Goal: Task Accomplishment & Management: Manage account settings

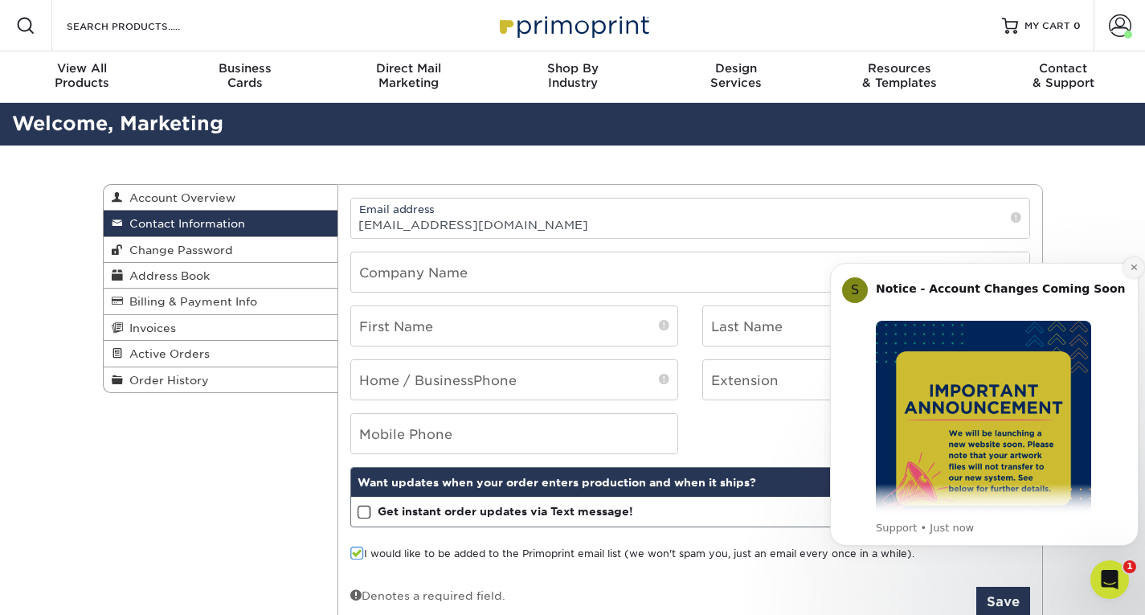
click at [1131, 268] on icon "Dismiss notification" at bounding box center [1134, 267] width 9 height 9
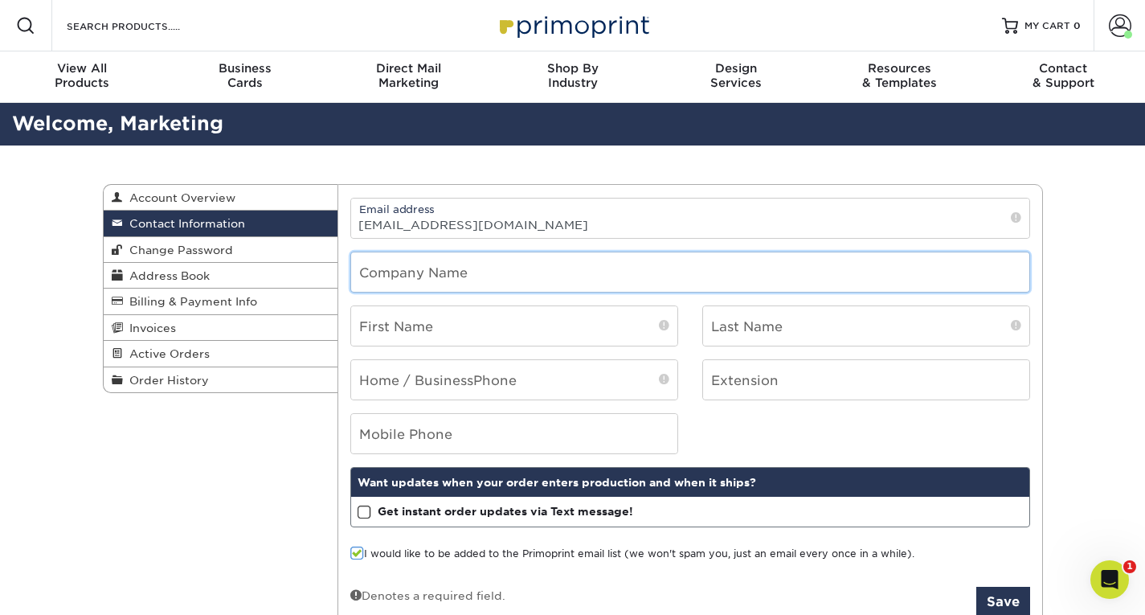
click at [457, 265] on input "text" at bounding box center [690, 271] width 678 height 39
type input "Elim Bible College"
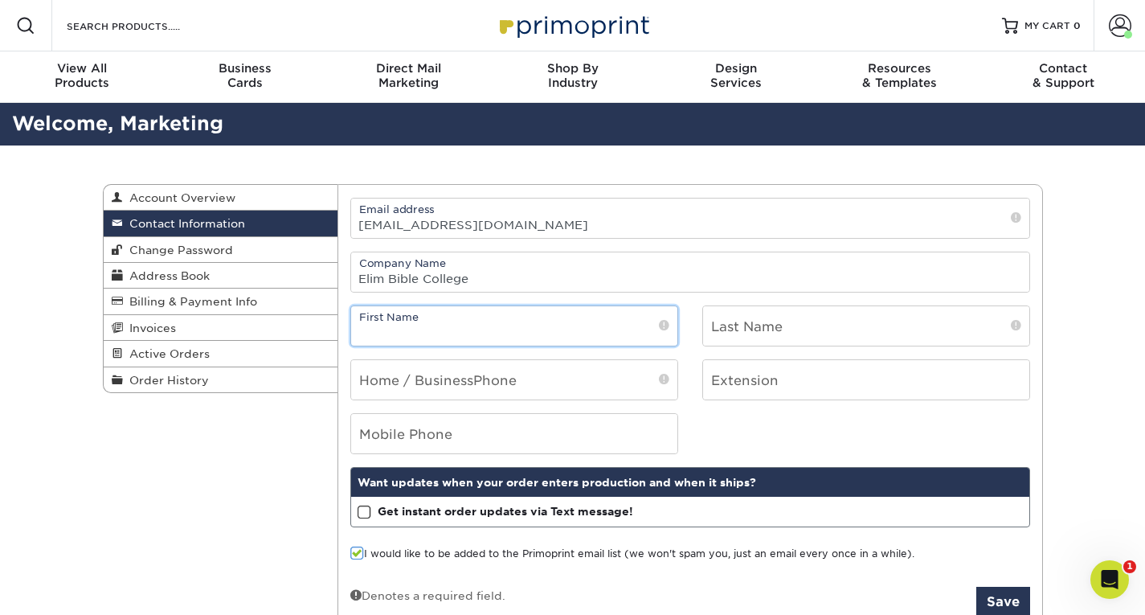
click at [469, 324] on input "text" at bounding box center [514, 325] width 326 height 39
type input "[PERSON_NAME]"
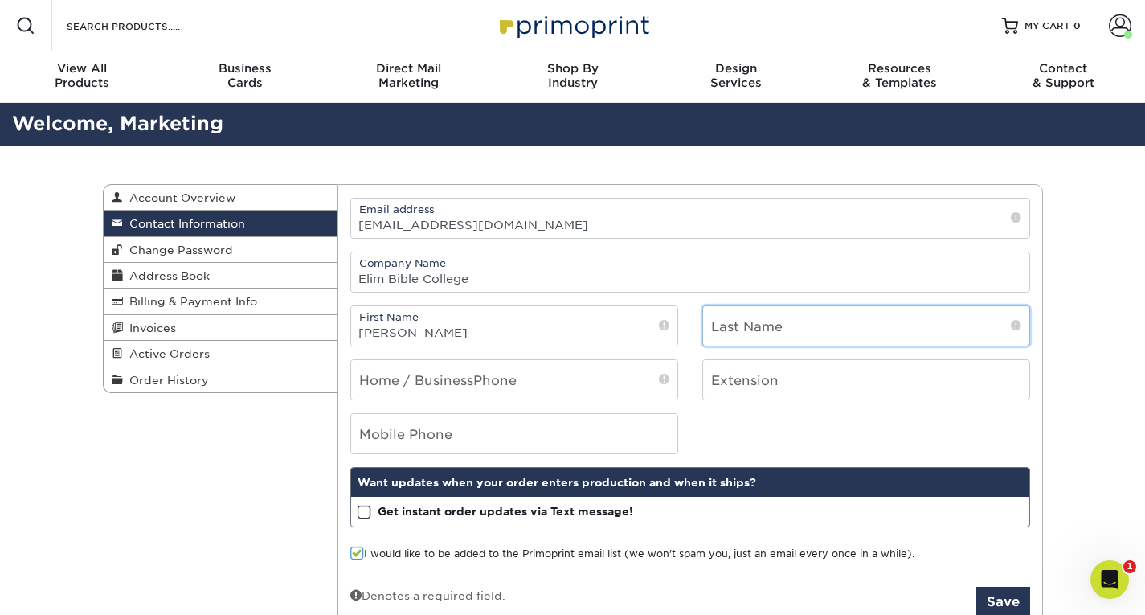
click at [747, 325] on input "text" at bounding box center [866, 325] width 326 height 39
type input "[PERSON_NAME]"
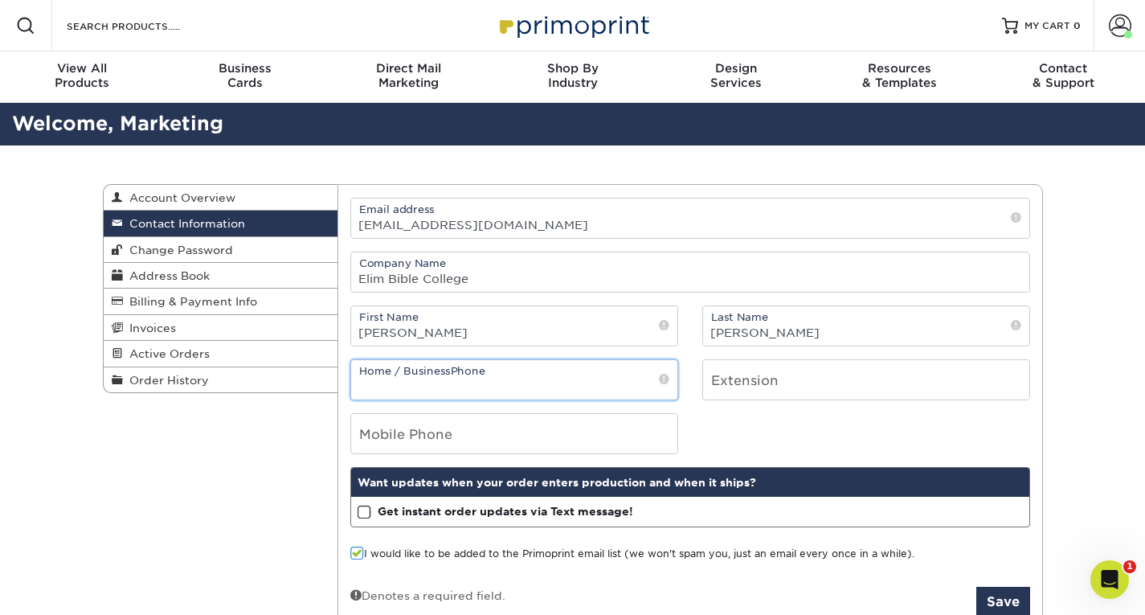
click at [575, 395] on input "tel" at bounding box center [514, 379] width 326 height 39
type input "5"
click at [524, 438] on input "tel" at bounding box center [514, 433] width 326 height 39
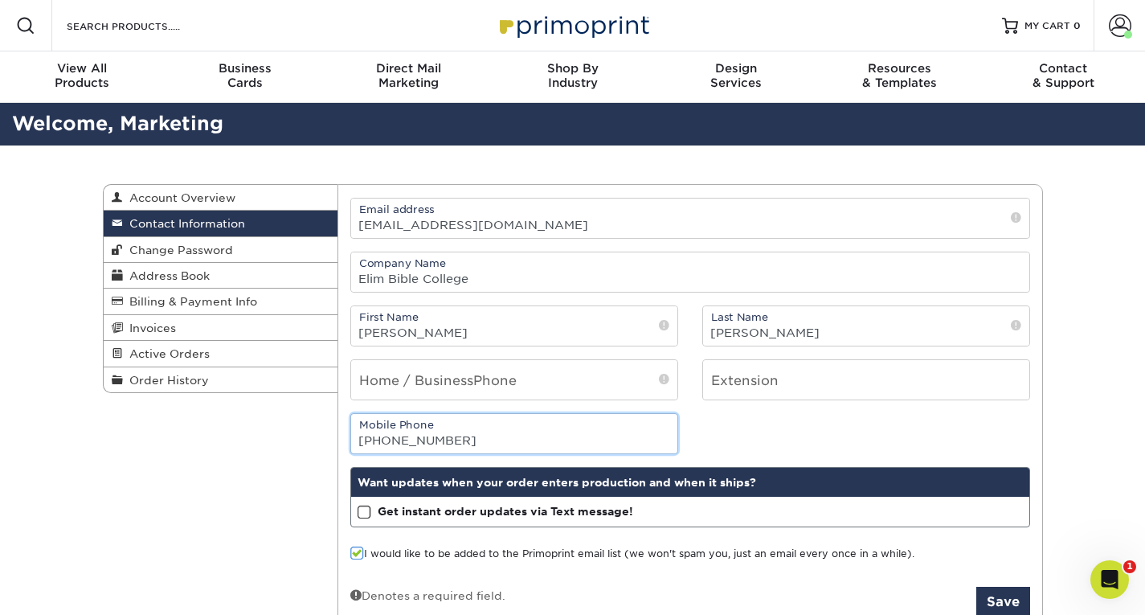
type input "585-487-9437"
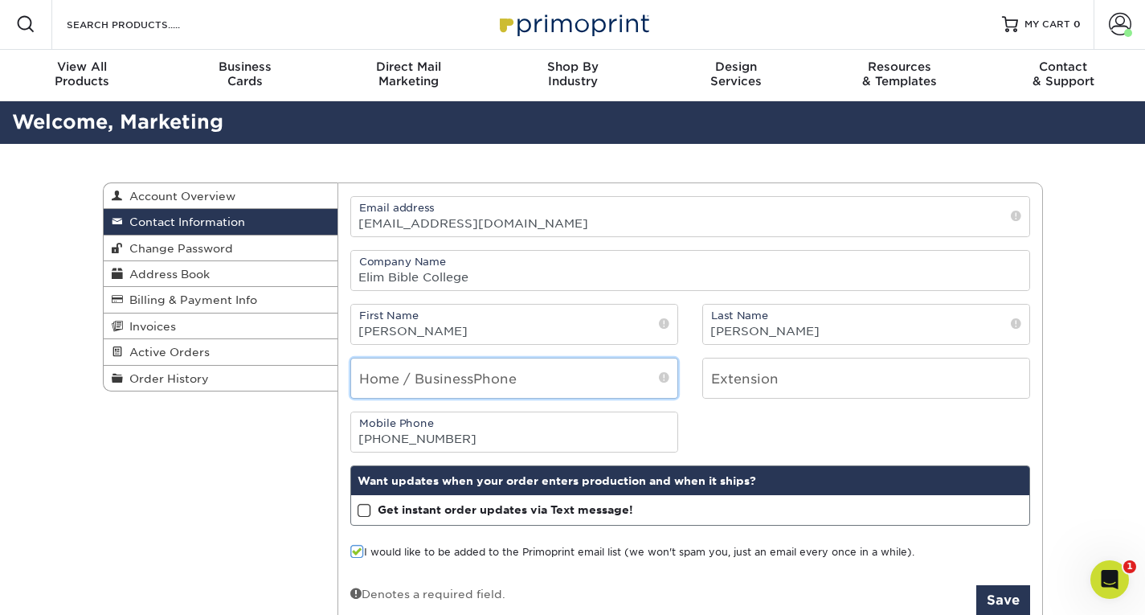
click at [584, 377] on input "tel" at bounding box center [514, 377] width 326 height 39
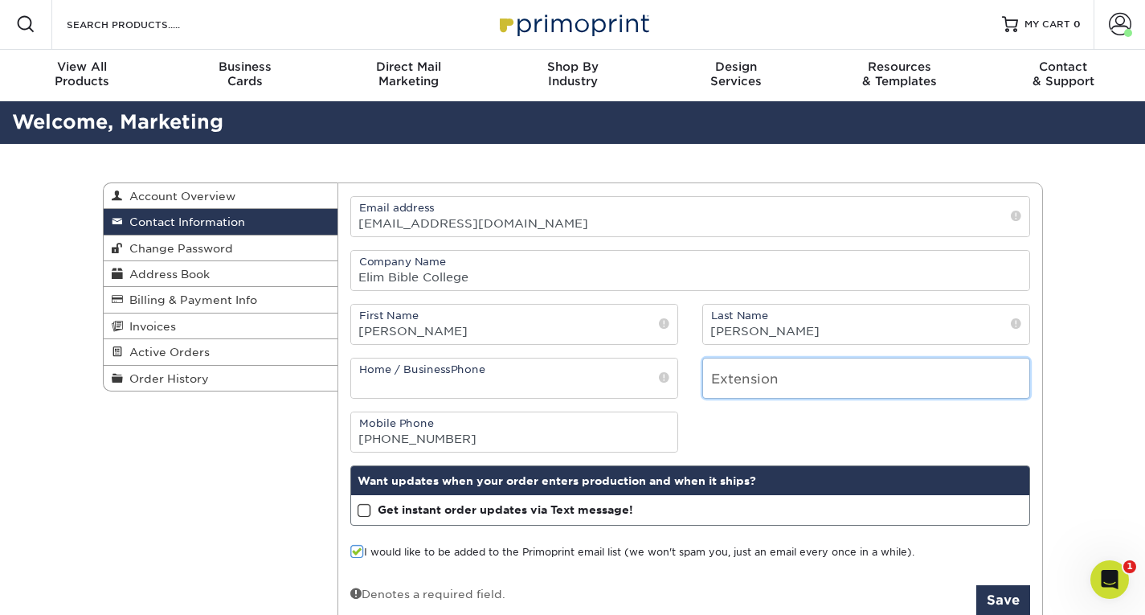
click at [766, 391] on input "number" at bounding box center [866, 377] width 326 height 39
type input "8212"
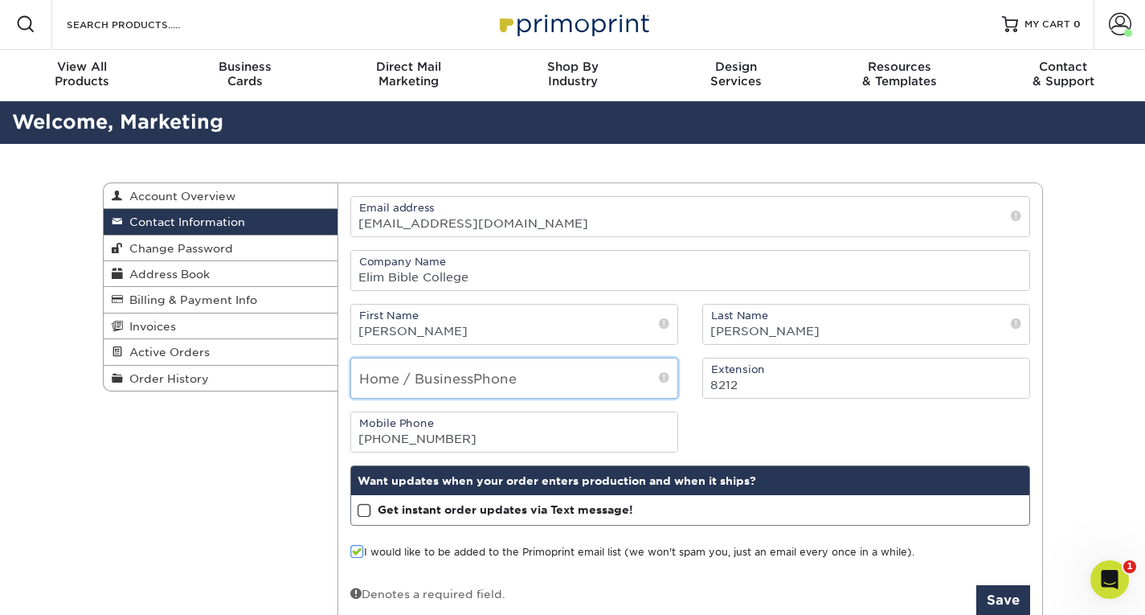
click at [594, 366] on input "tel" at bounding box center [514, 377] width 326 height 39
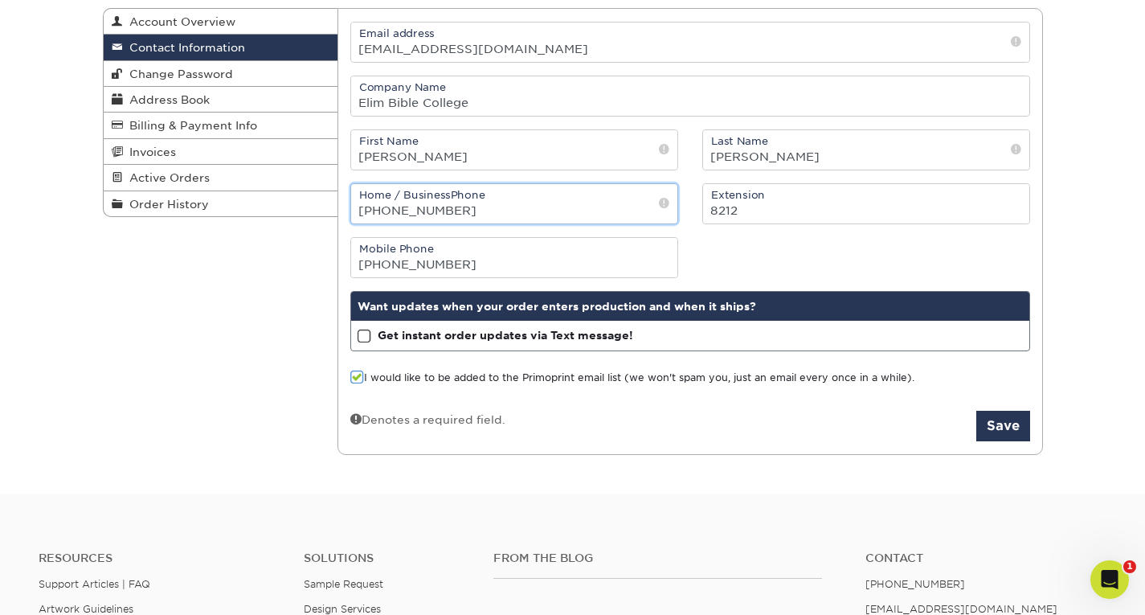
scroll to position [177, 0]
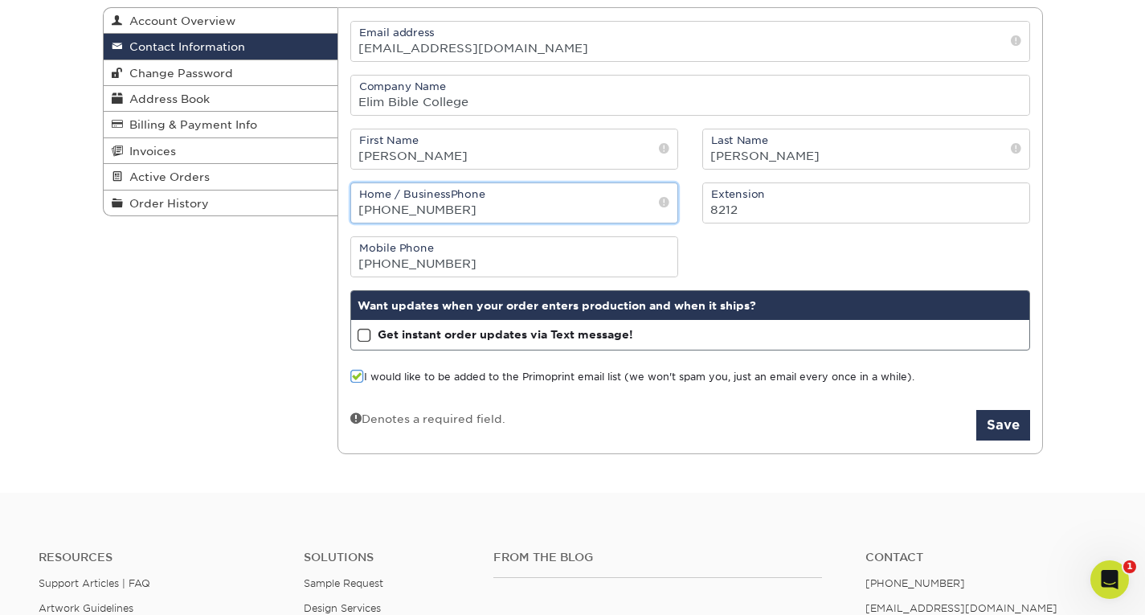
type input "585-497-8212"
click at [364, 330] on span at bounding box center [365, 335] width 14 height 15
click at [0, 0] on input "Get instant order updates via Text message!" at bounding box center [0, 0] width 0 height 0
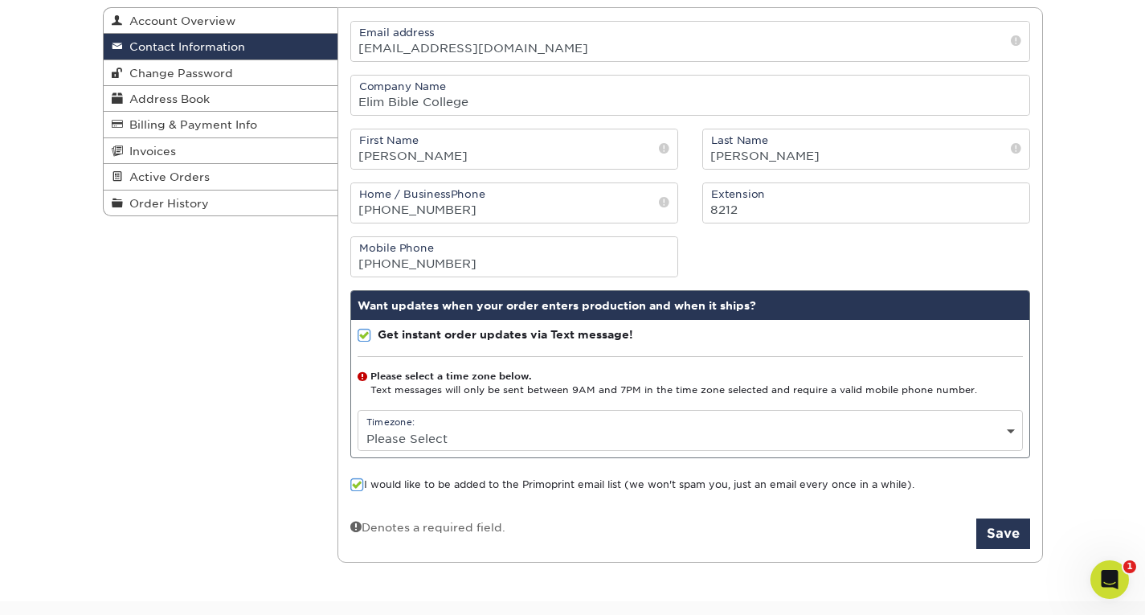
click at [657, 415] on div "Timezone: Please Select (GMT -12:00) Eniwetok, Kwajalein (GMT -11:00) Midway Is…" at bounding box center [690, 430] width 665 height 41
click at [1009, 433] on select "Please Select (GMT -12:00) [GEOGRAPHIC_DATA], [GEOGRAPHIC_DATA] (GMT -11:00) [G…" at bounding box center [690, 438] width 664 height 23
select select "-5.0"
click at [358, 427] on select "Please Select (GMT -12:00) [GEOGRAPHIC_DATA], [GEOGRAPHIC_DATA] (GMT -11:00) [G…" at bounding box center [690, 438] width 664 height 23
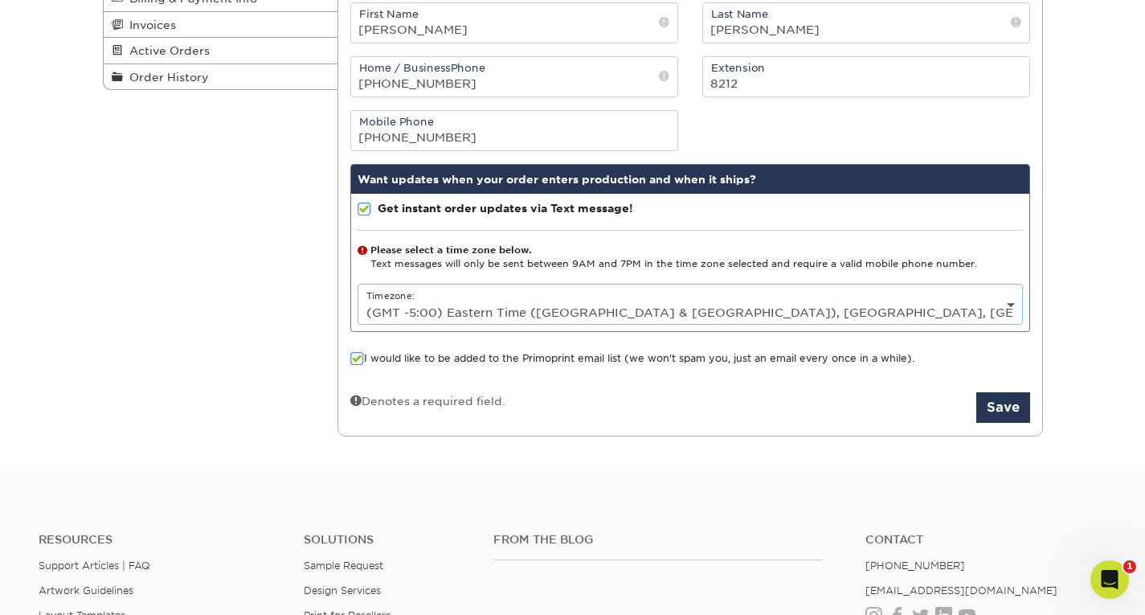
scroll to position [302, 0]
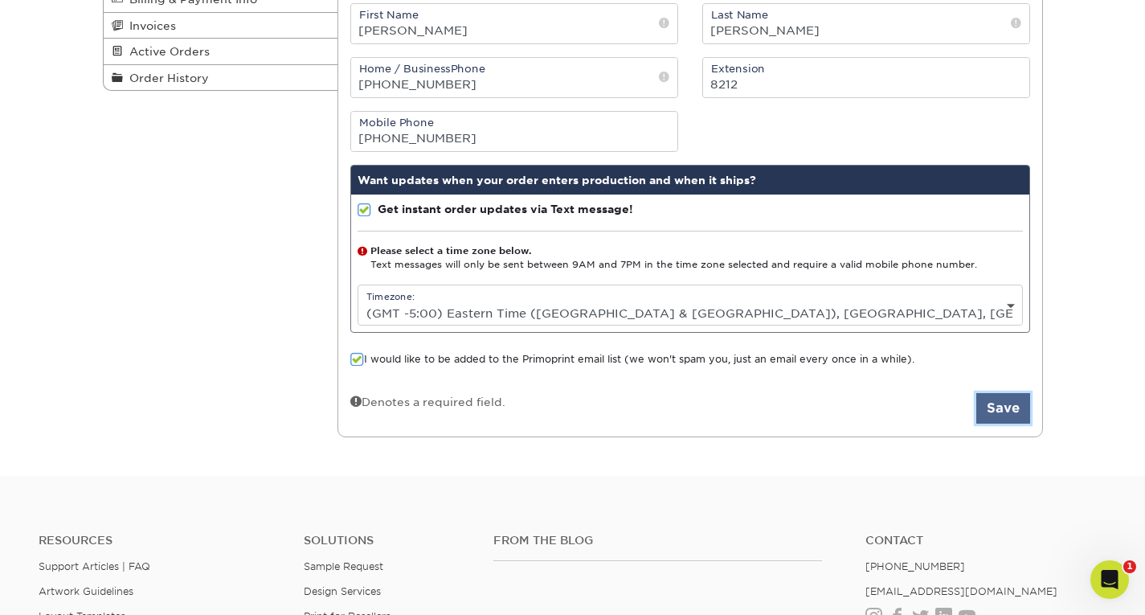
click at [1005, 411] on button "Save" at bounding box center [1003, 408] width 54 height 31
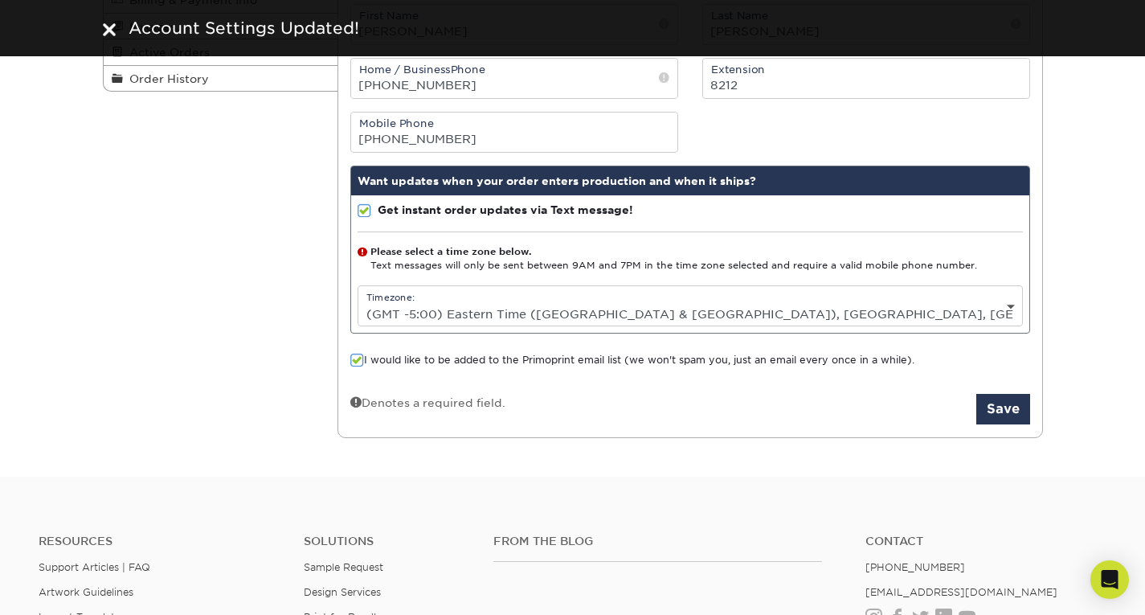
scroll to position [302, 0]
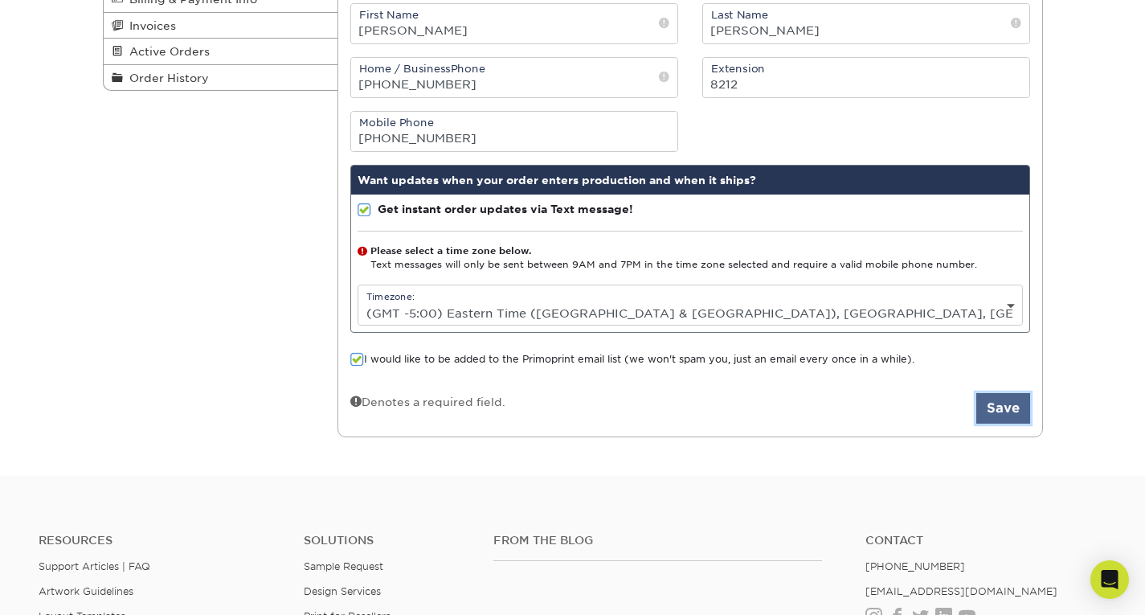
click at [1003, 399] on button "Save" at bounding box center [1003, 408] width 54 height 31
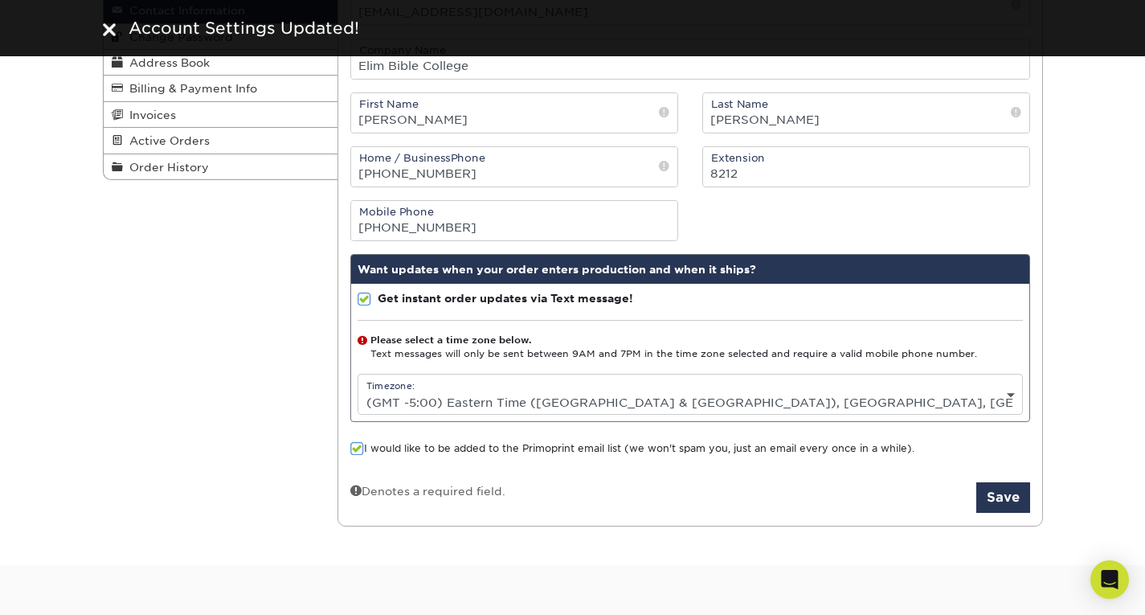
scroll to position [220, 0]
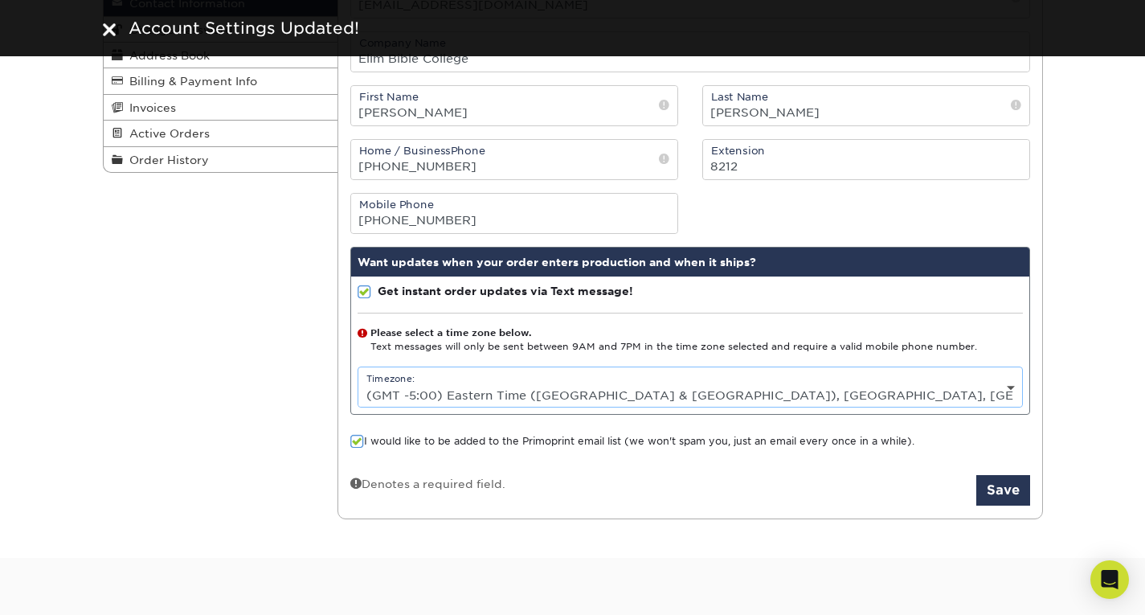
click at [984, 389] on select "Please Select (GMT -12:00) [GEOGRAPHIC_DATA], [GEOGRAPHIC_DATA] (GMT -11:00) [G…" at bounding box center [690, 394] width 664 height 23
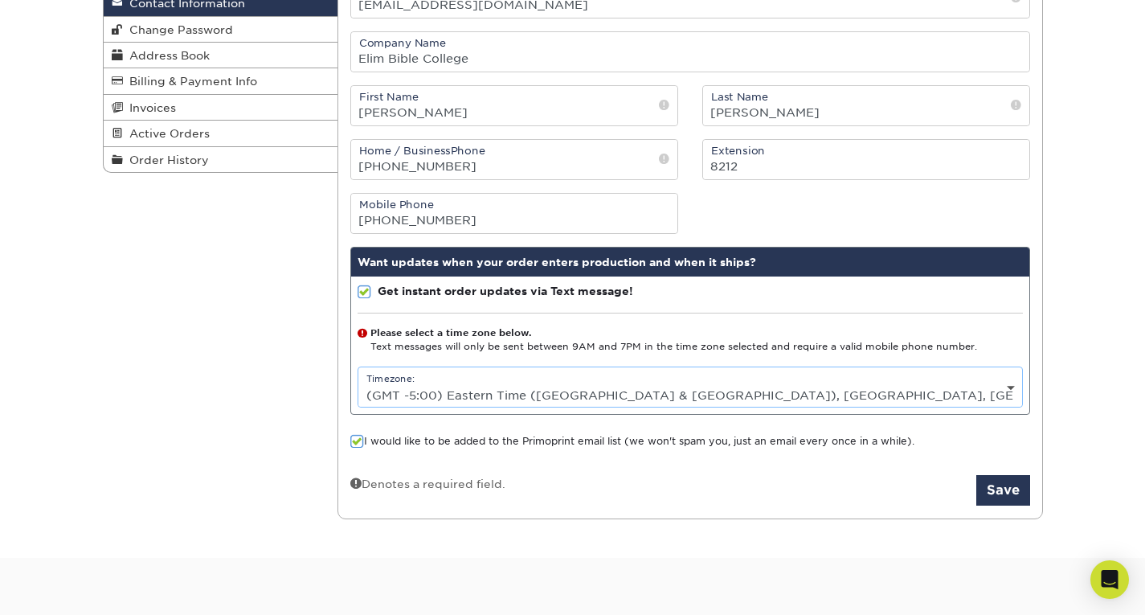
select select "-8.0"
click at [358, 383] on select "Please Select (GMT -12:00) [GEOGRAPHIC_DATA], [GEOGRAPHIC_DATA] (GMT -11:00) [G…" at bounding box center [690, 394] width 664 height 23
click at [523, 349] on div "Please select a time zone below. Text messages will only be sent between 9AM an…" at bounding box center [690, 340] width 665 height 28
click at [364, 292] on span at bounding box center [365, 292] width 14 height 15
click at [0, 0] on input "Get instant order updates via Text message!" at bounding box center [0, 0] width 0 height 0
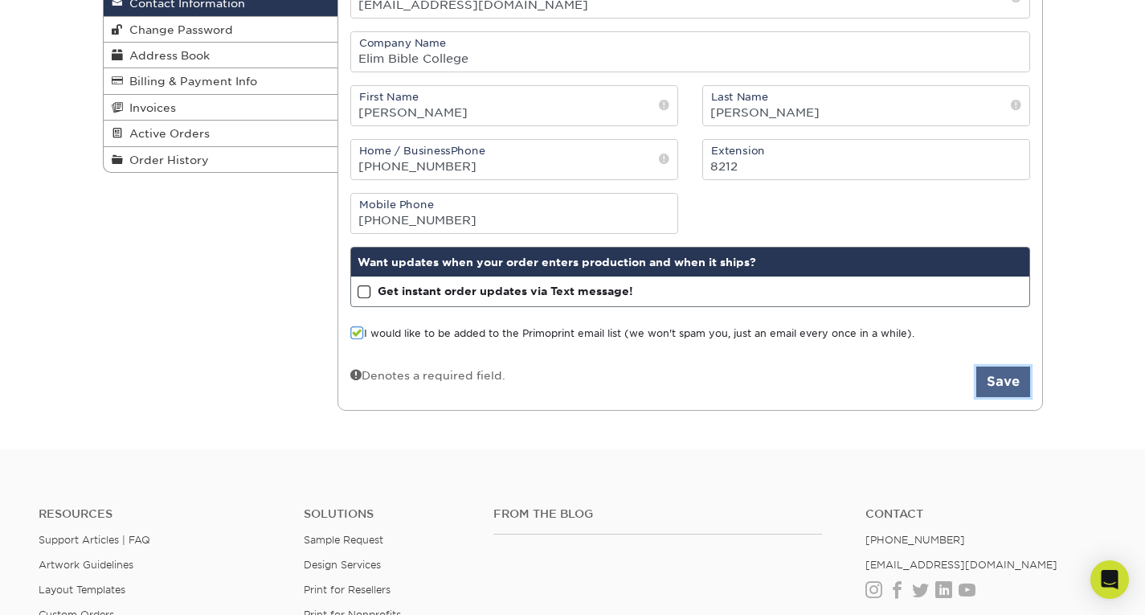
click at [997, 385] on button "Save" at bounding box center [1003, 381] width 54 height 31
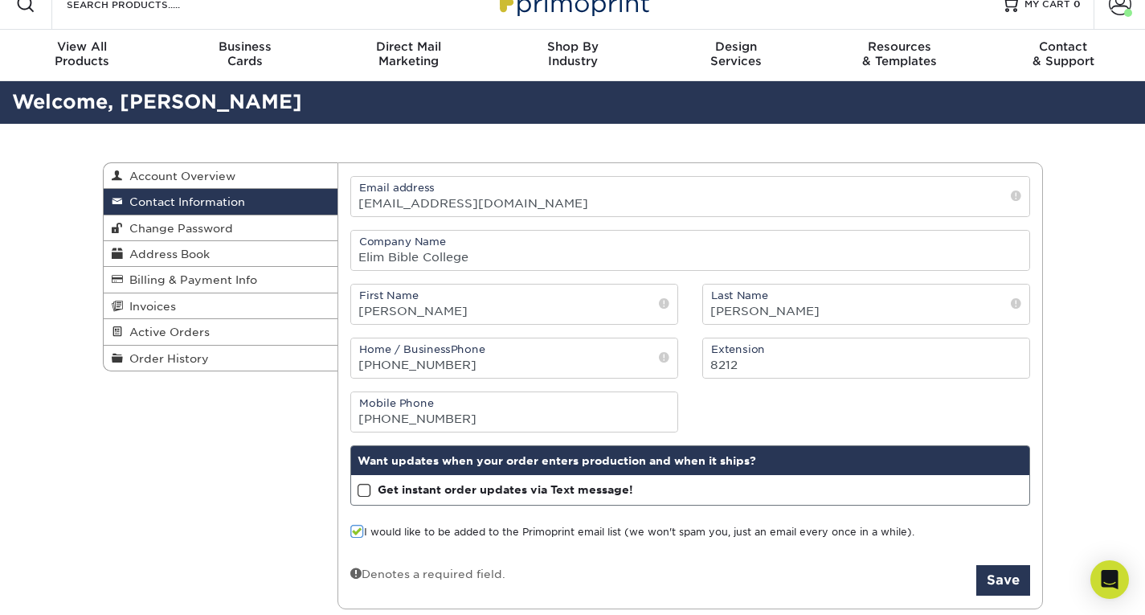
scroll to position [21, 0]
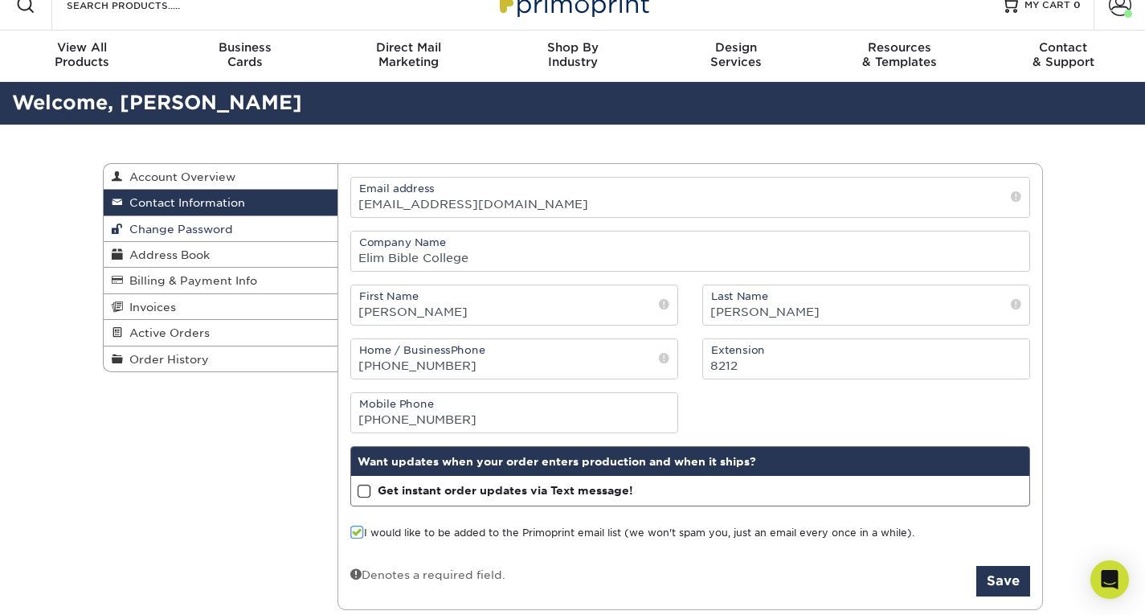
click at [247, 231] on link "Change Password" at bounding box center [221, 229] width 235 height 26
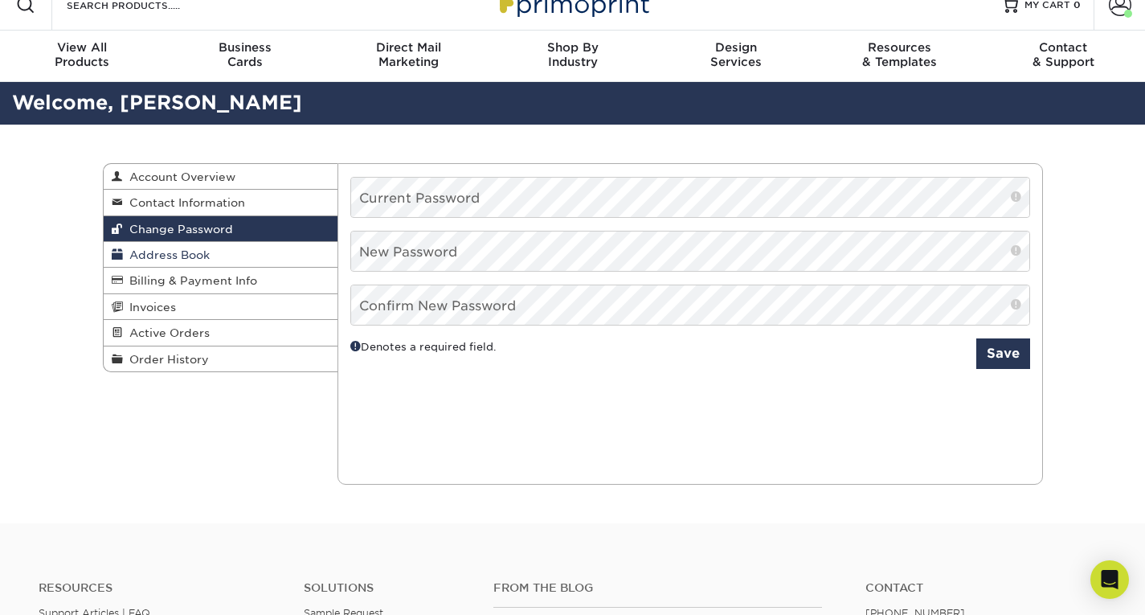
click at [242, 256] on link "Address Book" at bounding box center [221, 255] width 235 height 26
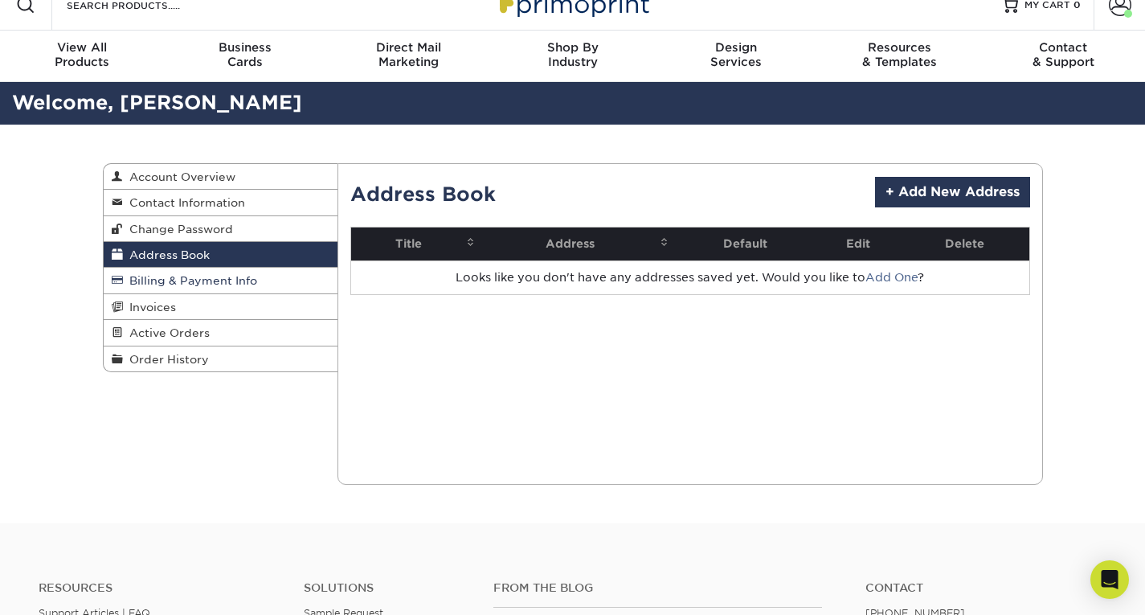
click at [240, 278] on span "Billing & Payment Info" at bounding box center [190, 280] width 134 height 13
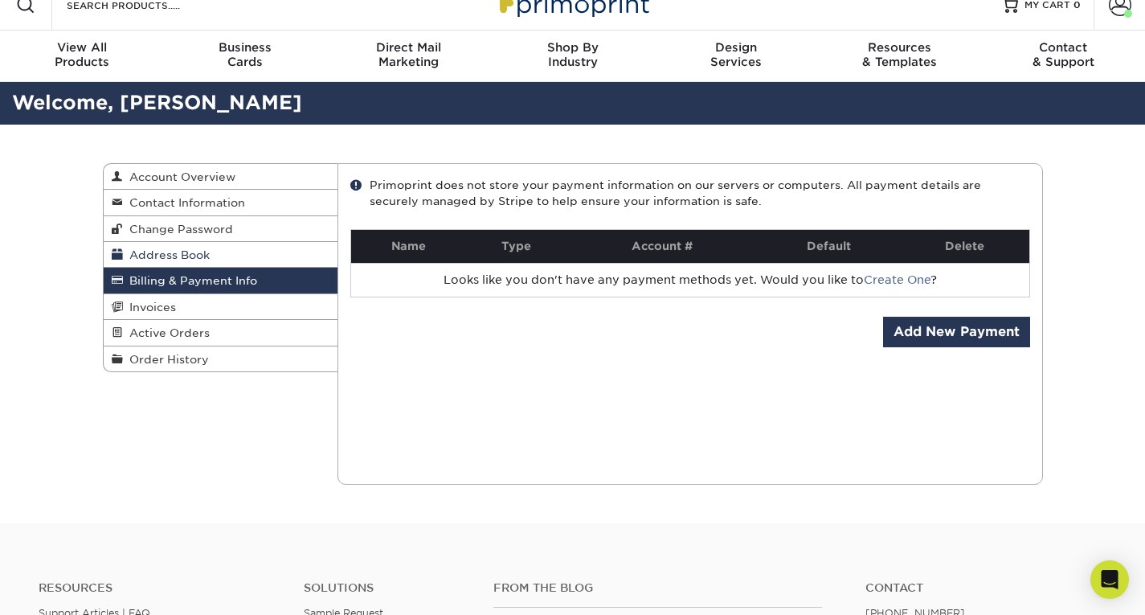
click at [240, 250] on link "Address Book" at bounding box center [221, 255] width 235 height 26
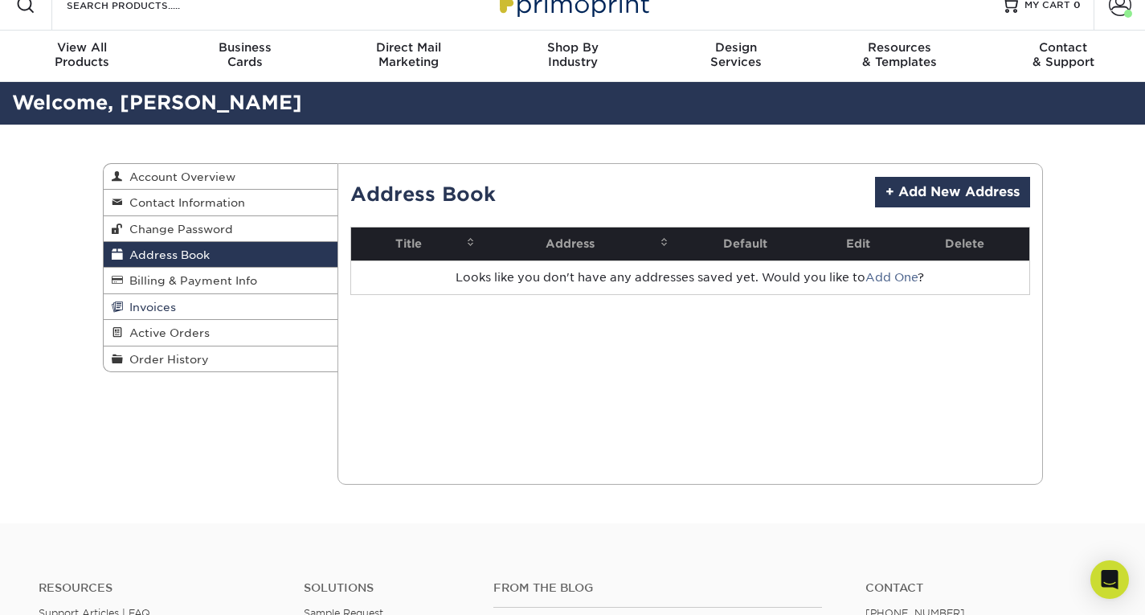
click at [213, 307] on link "Invoices" at bounding box center [221, 307] width 235 height 26
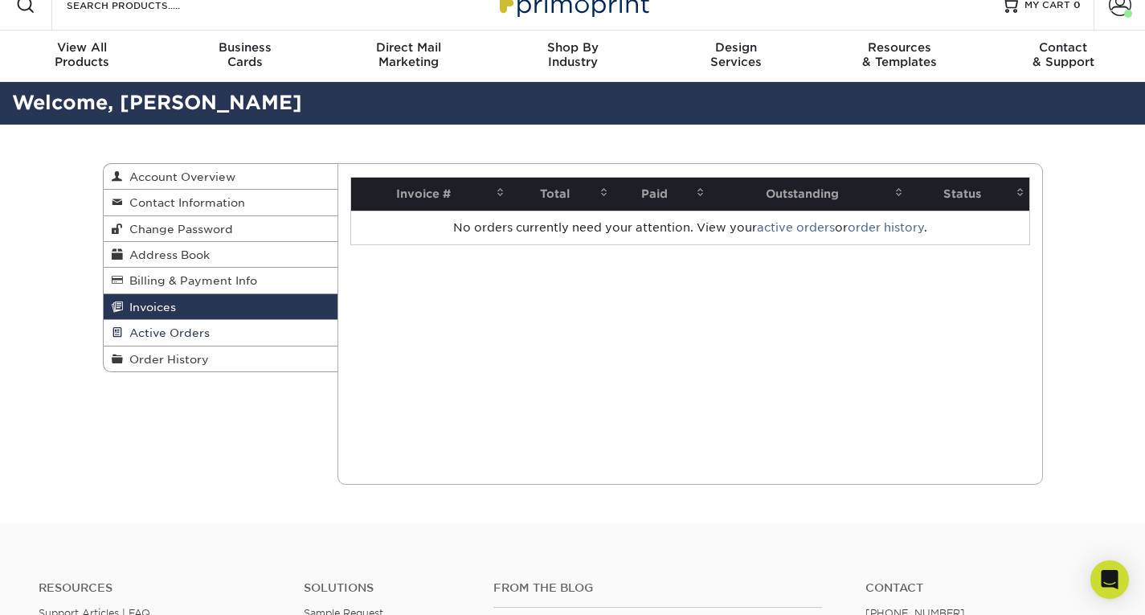
click at [207, 337] on span "Active Orders" at bounding box center [166, 332] width 87 height 13
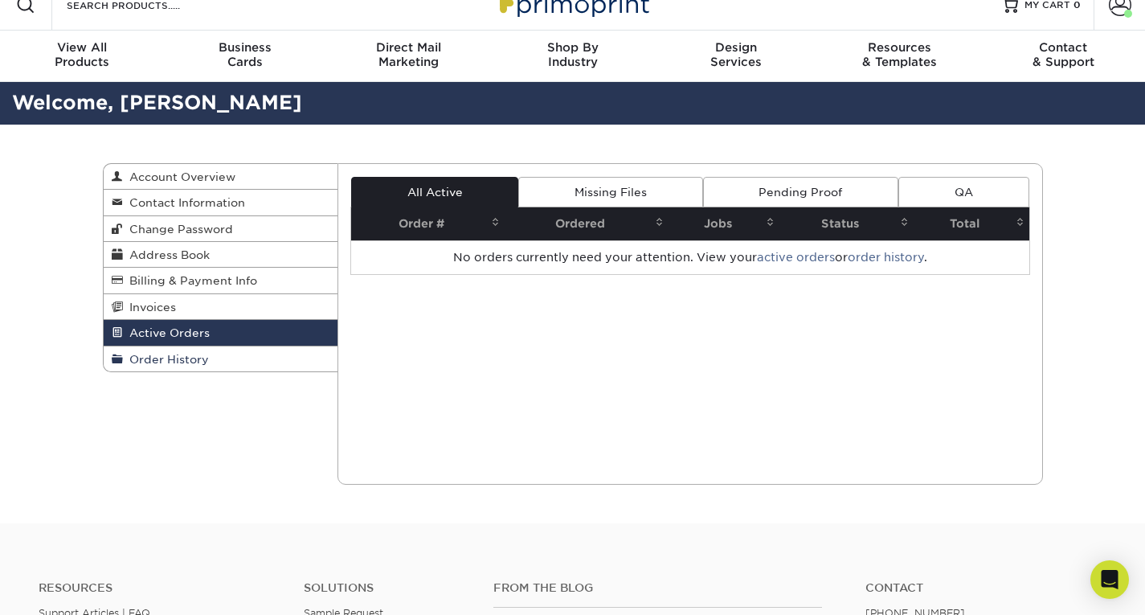
click at [208, 356] on link "Order History" at bounding box center [221, 358] width 235 height 25
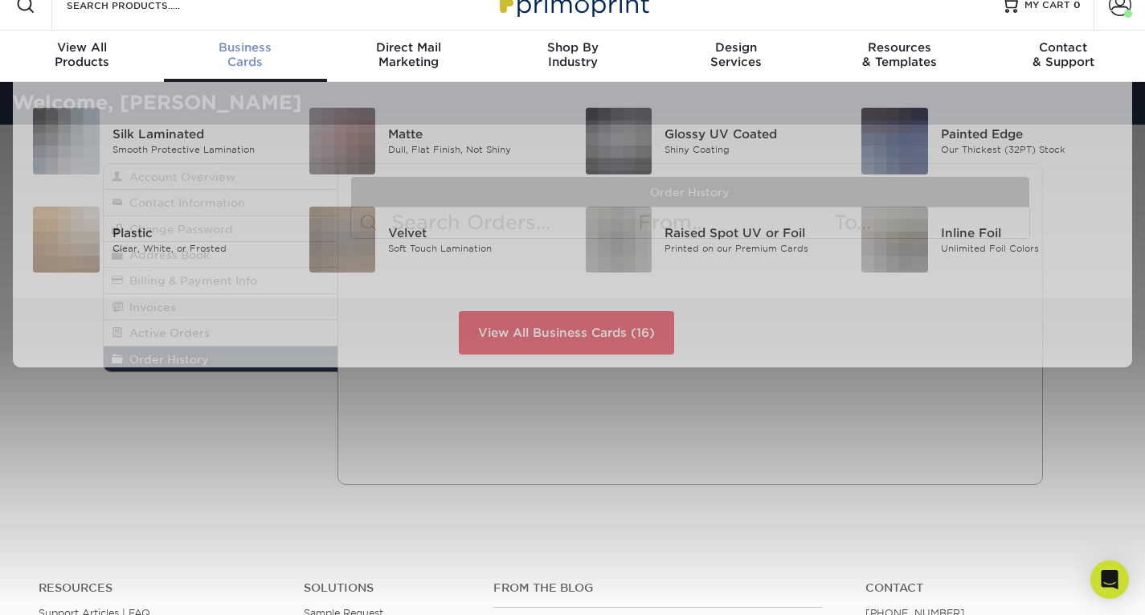
click at [251, 60] on div "Business Cards" at bounding box center [246, 54] width 164 height 29
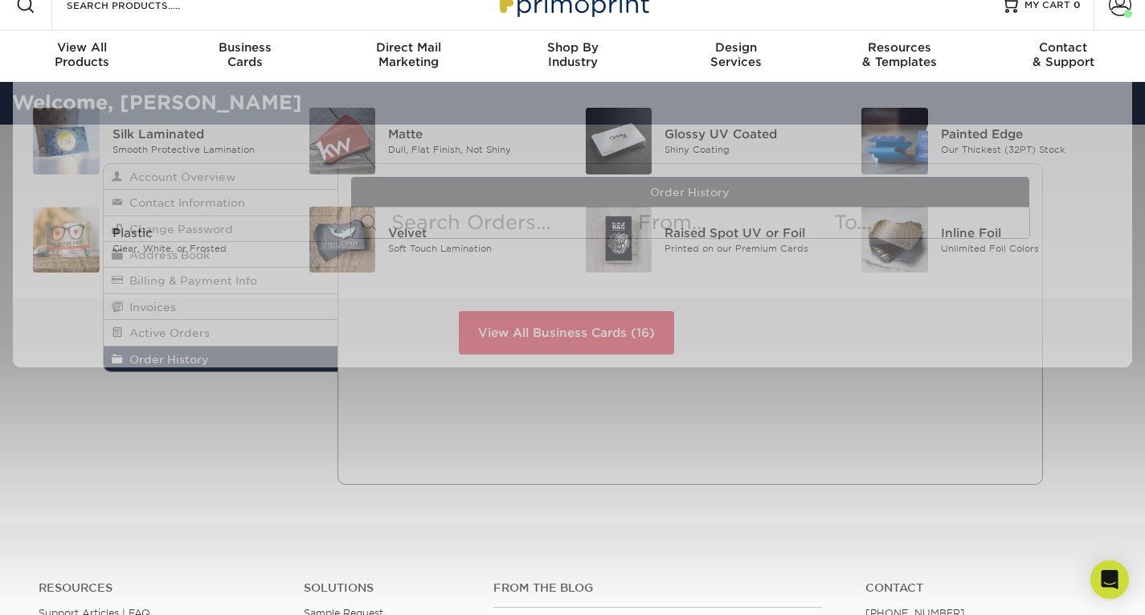
click at [510, 396] on div "Resources Menu Search Products Account Welcome, Robert Account Dashboard Active…" at bounding box center [572, 486] width 1145 height 1014
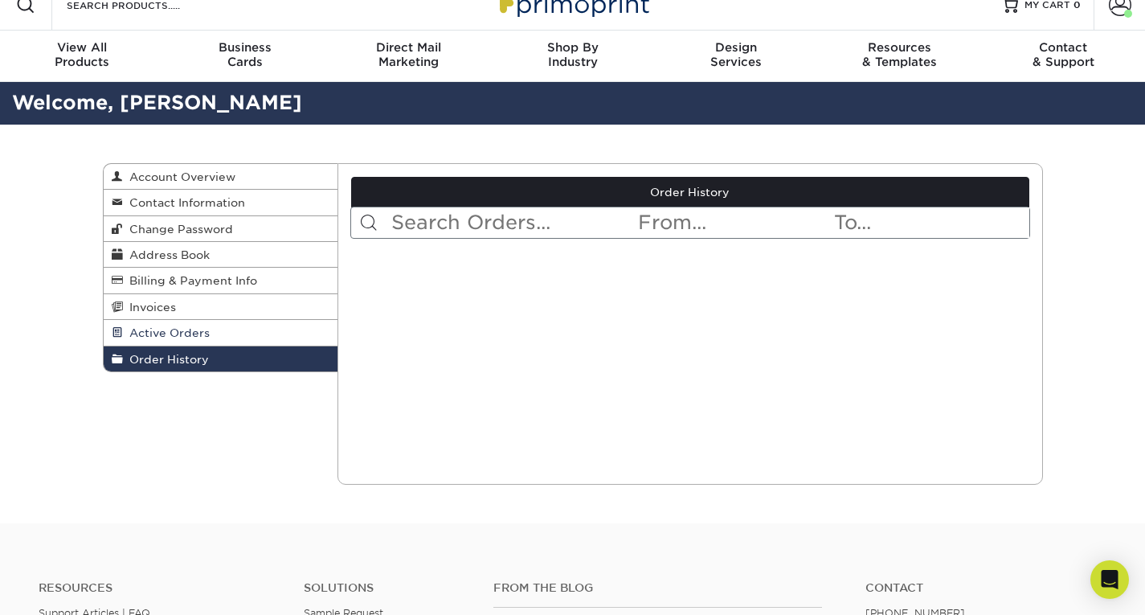
click at [230, 345] on link "Active Orders" at bounding box center [221, 333] width 235 height 26
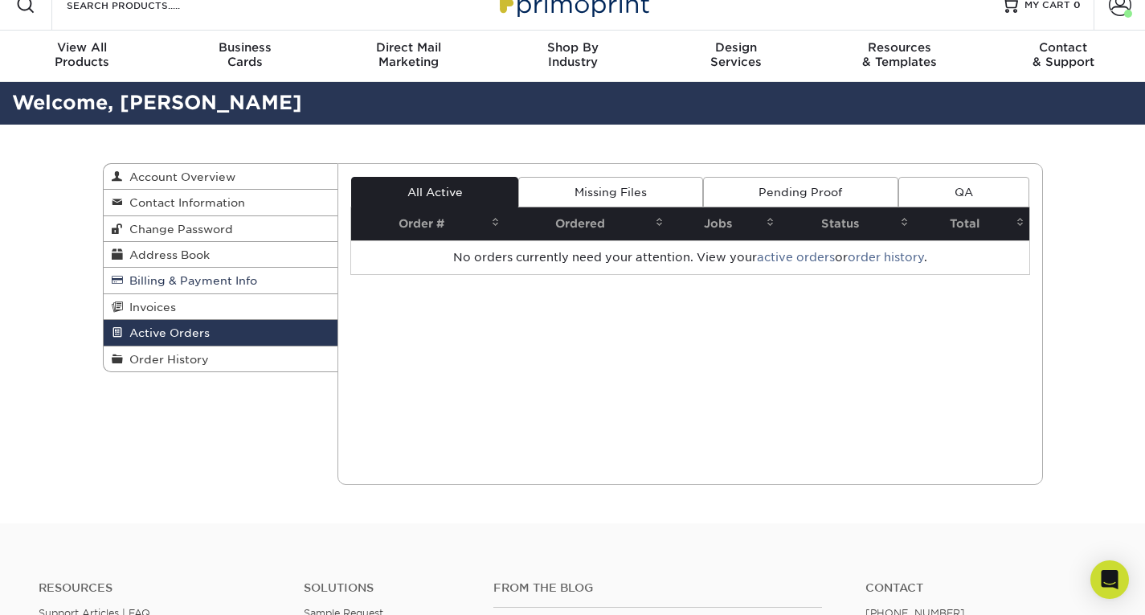
click at [217, 293] on link "Billing & Payment Info" at bounding box center [221, 281] width 235 height 26
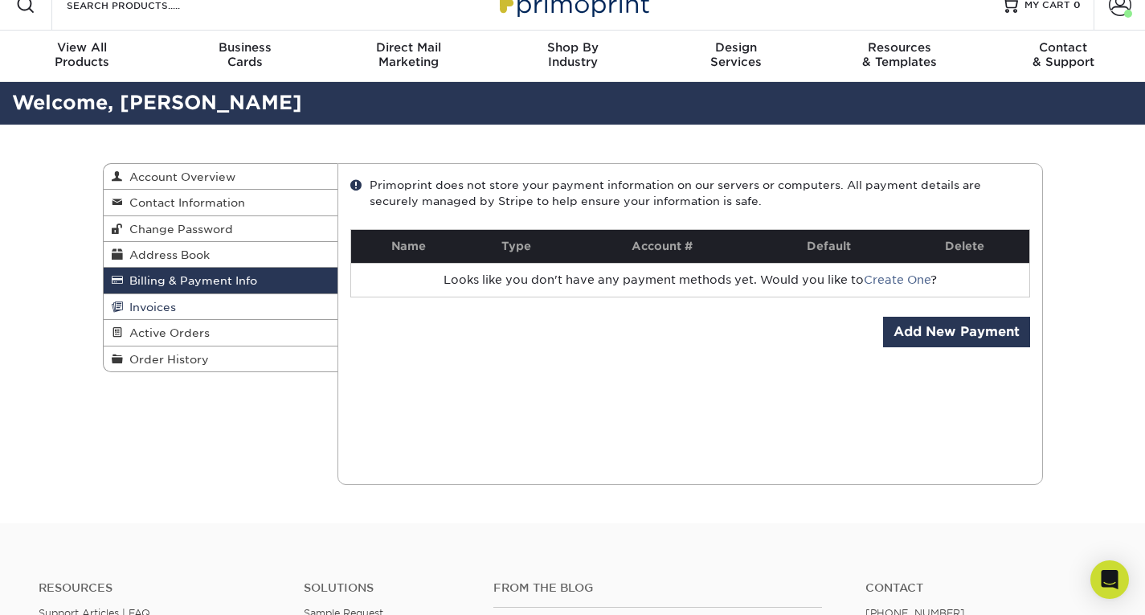
click at [223, 303] on link "Invoices" at bounding box center [221, 307] width 235 height 26
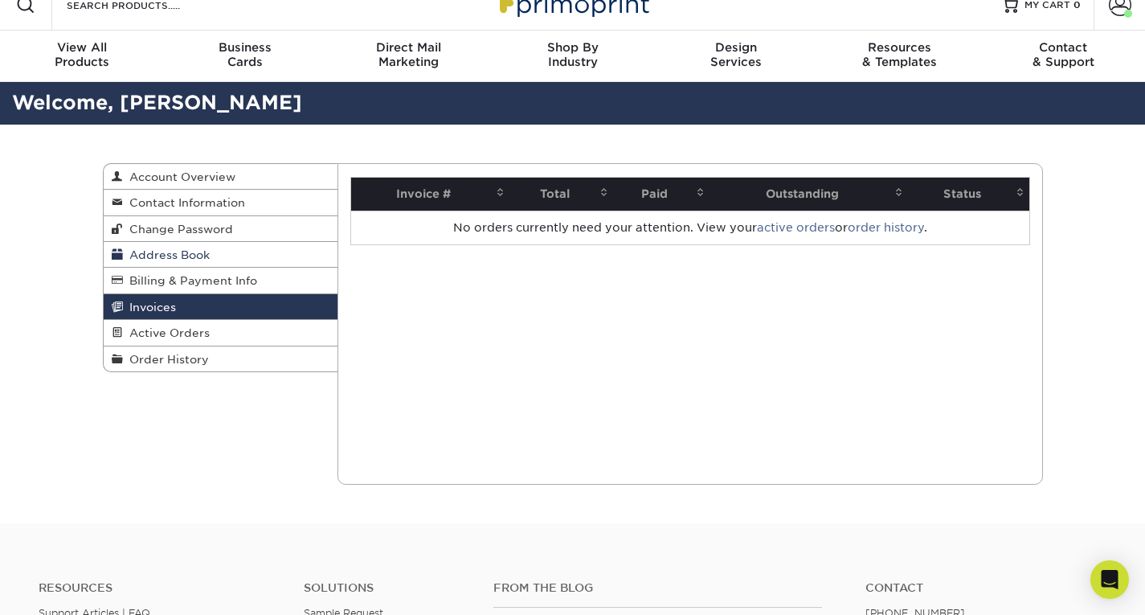
click at [219, 256] on link "Address Book" at bounding box center [221, 255] width 235 height 26
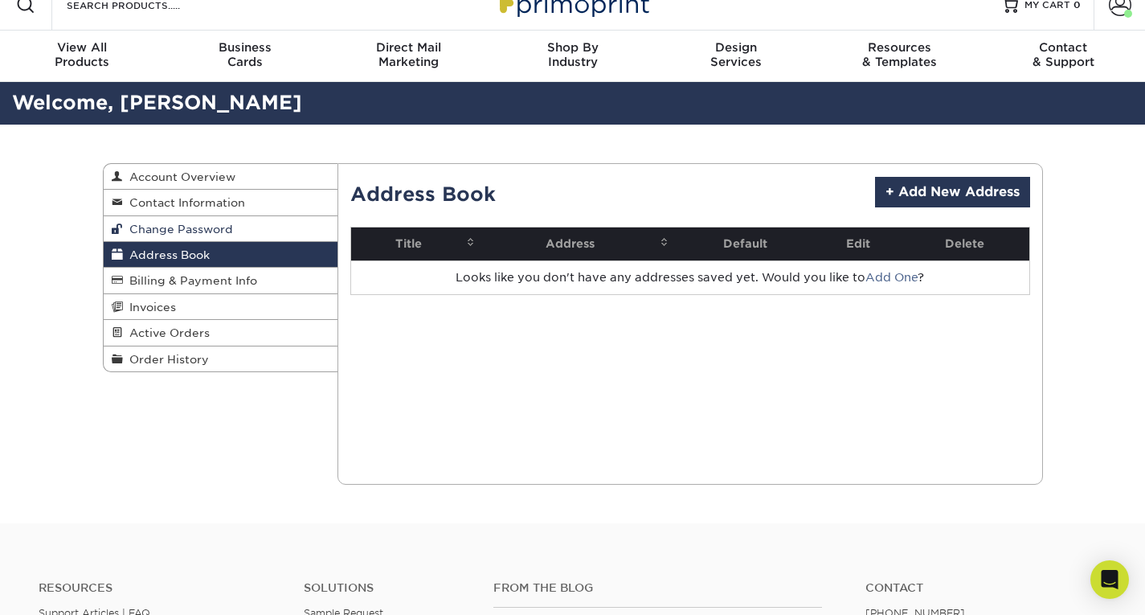
click at [240, 227] on link "Change Password" at bounding box center [221, 229] width 235 height 26
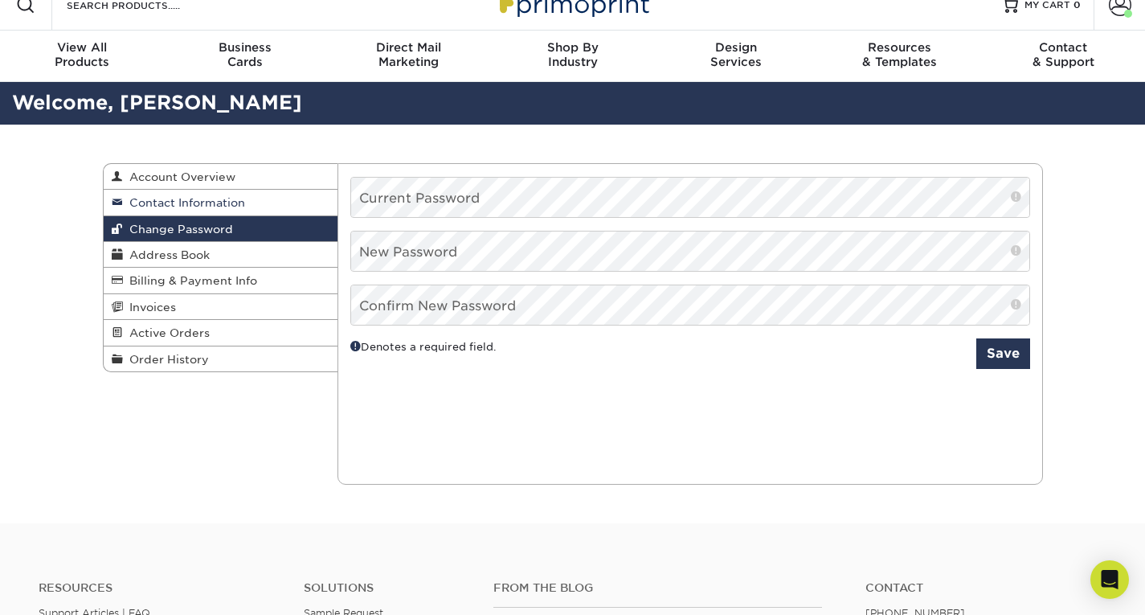
click at [251, 203] on link "Contact Information" at bounding box center [221, 203] width 235 height 26
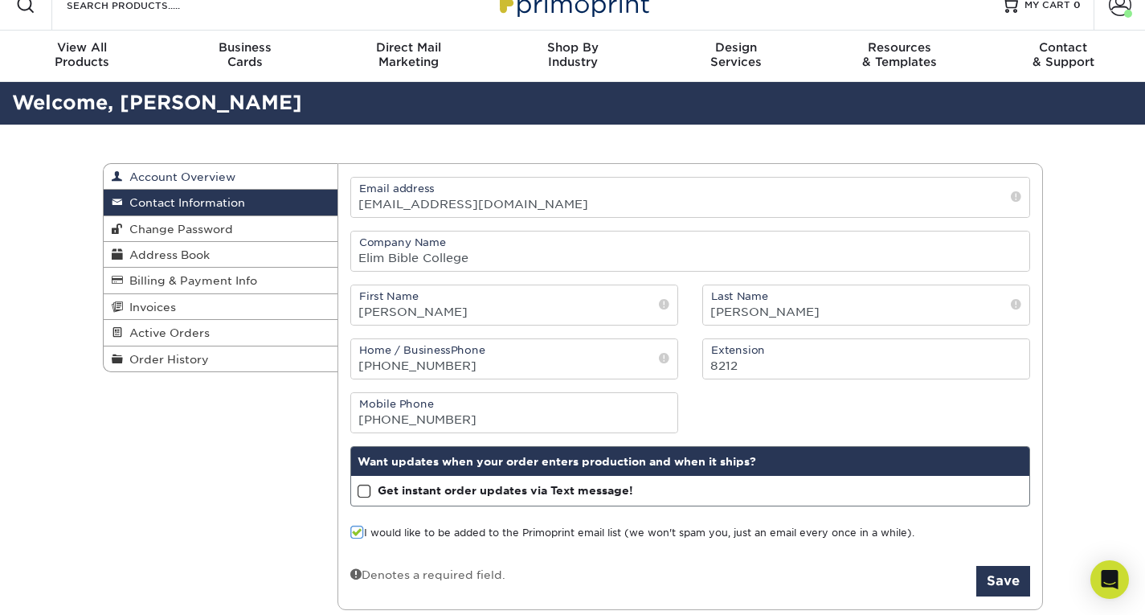
click at [250, 187] on link "Account Overview" at bounding box center [221, 177] width 235 height 26
